Goal: Transaction & Acquisition: Purchase product/service

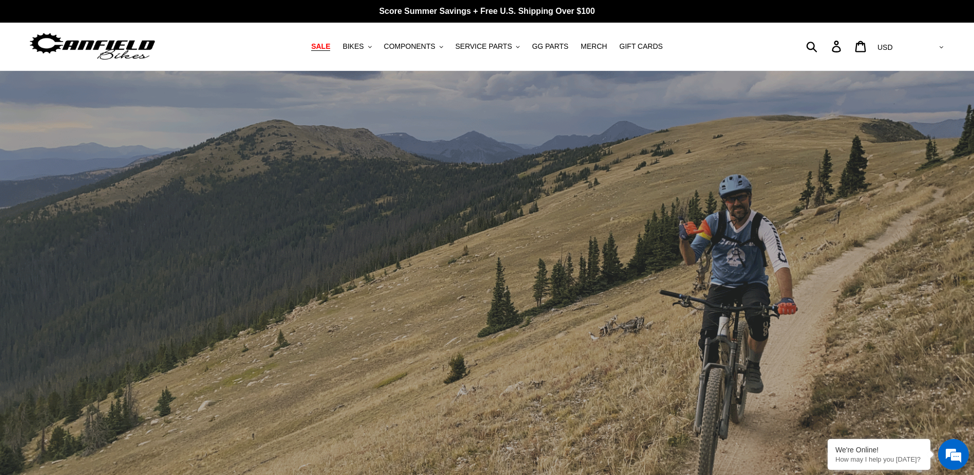
click at [330, 45] on span "SALE" at bounding box center [320, 46] width 19 height 9
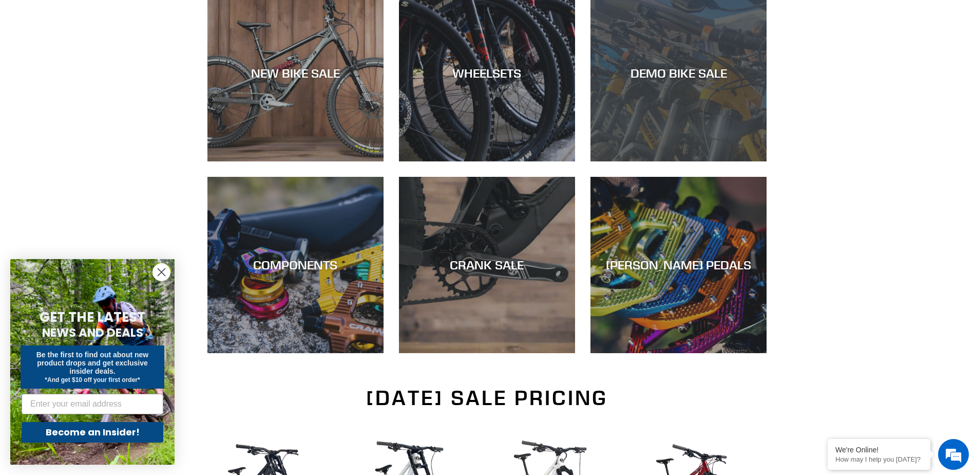
scroll to position [343, 0]
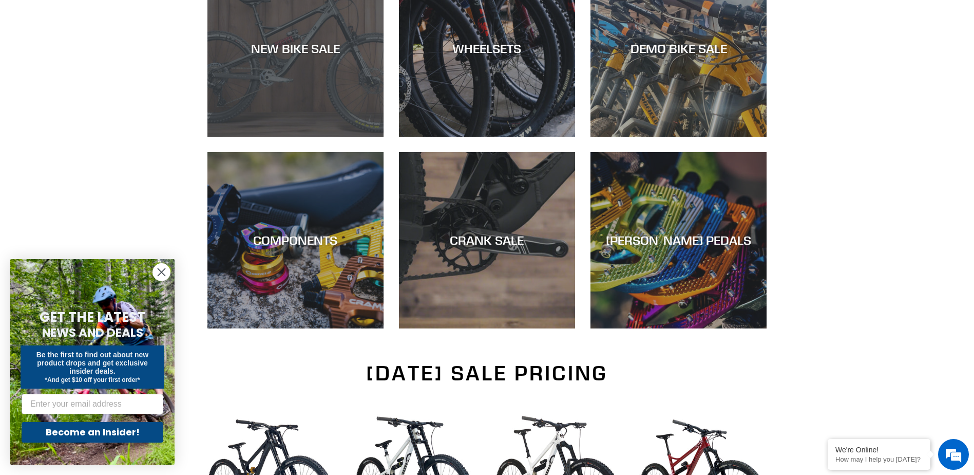
click at [334, 137] on div "NEW BIKE SALE" at bounding box center [296, 137] width 176 height 0
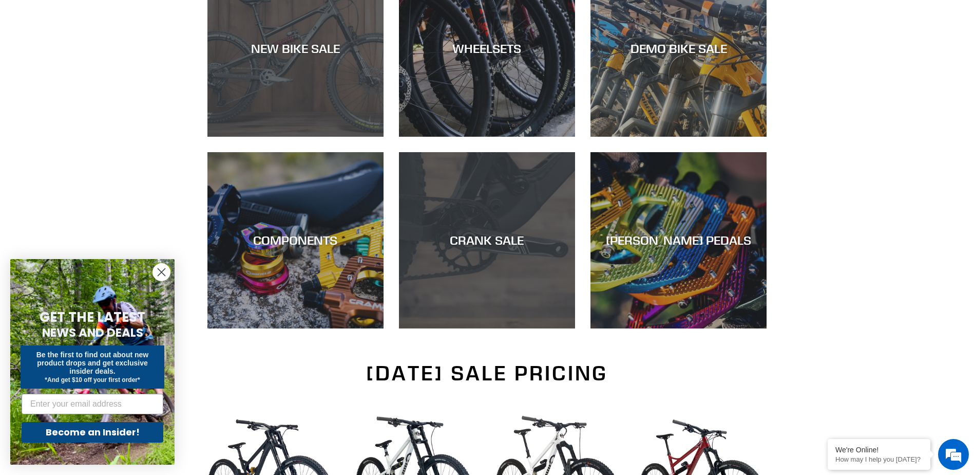
scroll to position [522, 0]
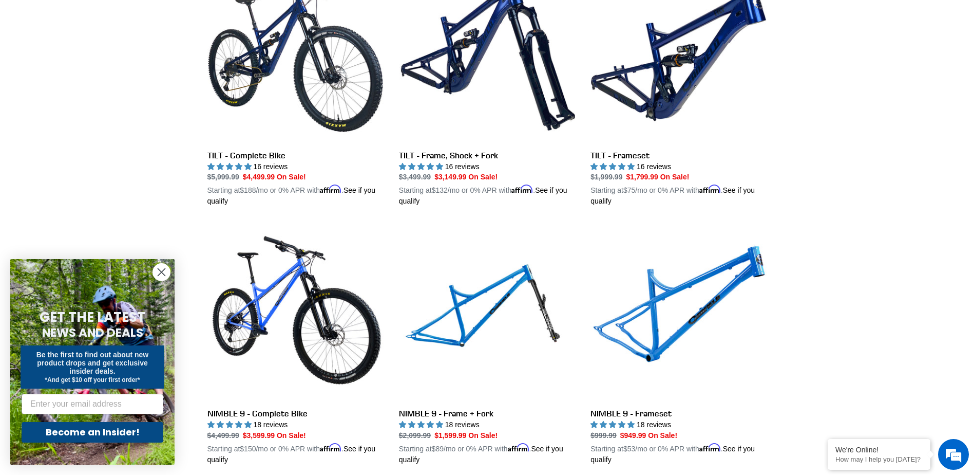
scroll to position [1370, 0]
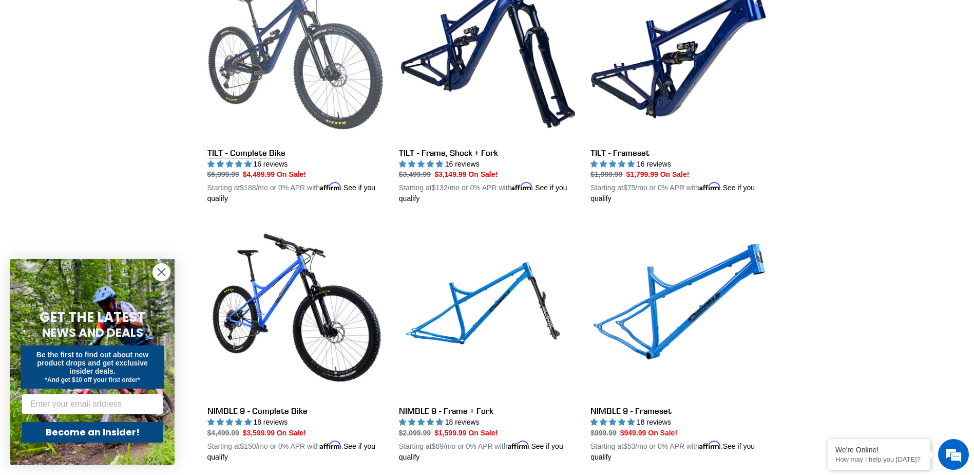
click at [333, 86] on link "TILT - Complete Bike" at bounding box center [296, 84] width 176 height 240
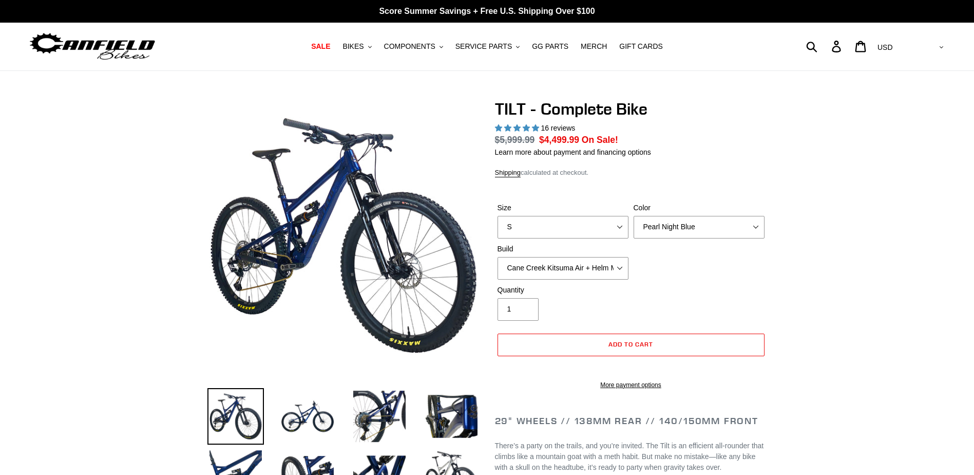
select select "highest-rating"
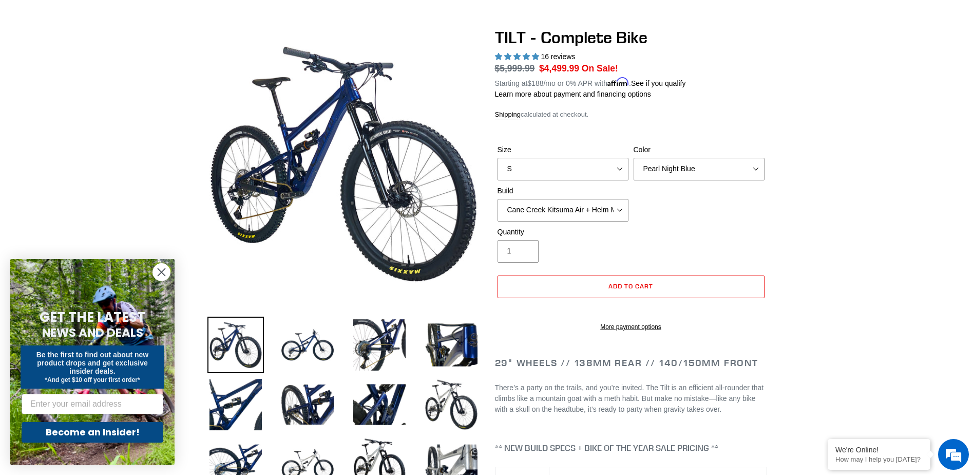
scroll to position [86, 0]
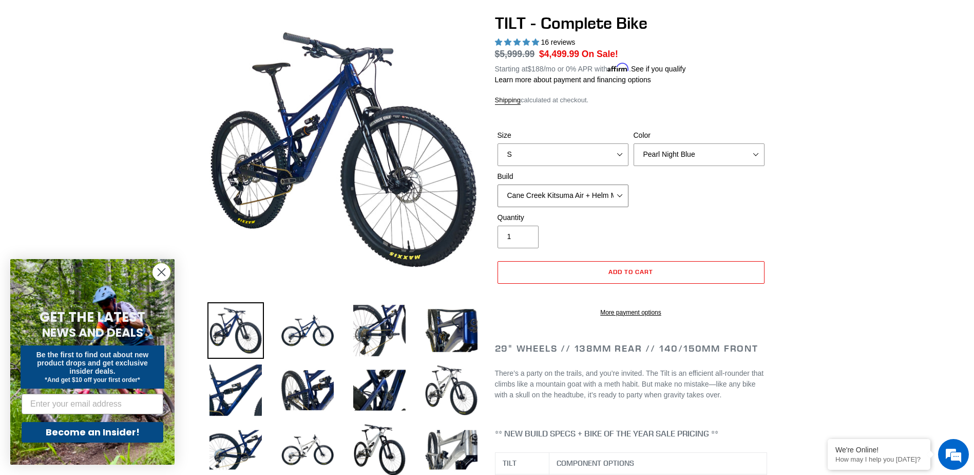
click at [624, 201] on select "Cane Creek Kitsuma Air + Helm MKII 140 + SRAM GX Cane Creek Kitsuma Air + Helm …" at bounding box center [563, 195] width 131 height 23
click at [498, 184] on select "Cane Creek Kitsuma Air + Helm MKII 140 + SRAM GX Cane Creek Kitsuma Air + Helm …" at bounding box center [563, 195] width 131 height 23
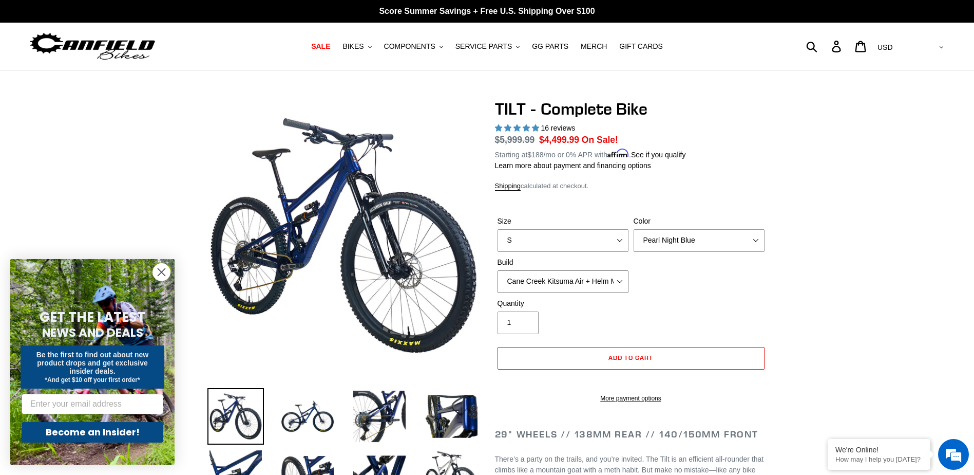
click at [621, 288] on select "Cane Creek Kitsuma Air + Helm MKII 140 + SRAM GX Cane Creek Kitsuma Air + Helm …" at bounding box center [563, 281] width 131 height 23
click at [498, 270] on select "Cane Creek Kitsuma Air + Helm MKII 140 + SRAM GX Cane Creek Kitsuma Air + Helm …" at bounding box center [563, 281] width 131 height 23
click at [612, 289] on select "Cane Creek Kitsuma Air + Helm MKII 140 + SRAM GX Cane Creek Kitsuma Air + Helm …" at bounding box center [563, 281] width 131 height 23
select select "RockShox SD ULT + Pike ULT 140 + SRAM GX"
click at [498, 270] on select "Cane Creek Kitsuma Air + Helm MKII 140 + SRAM GX Cane Creek Kitsuma Air + Helm …" at bounding box center [563, 281] width 131 height 23
